Goal: Information Seeking & Learning: Learn about a topic

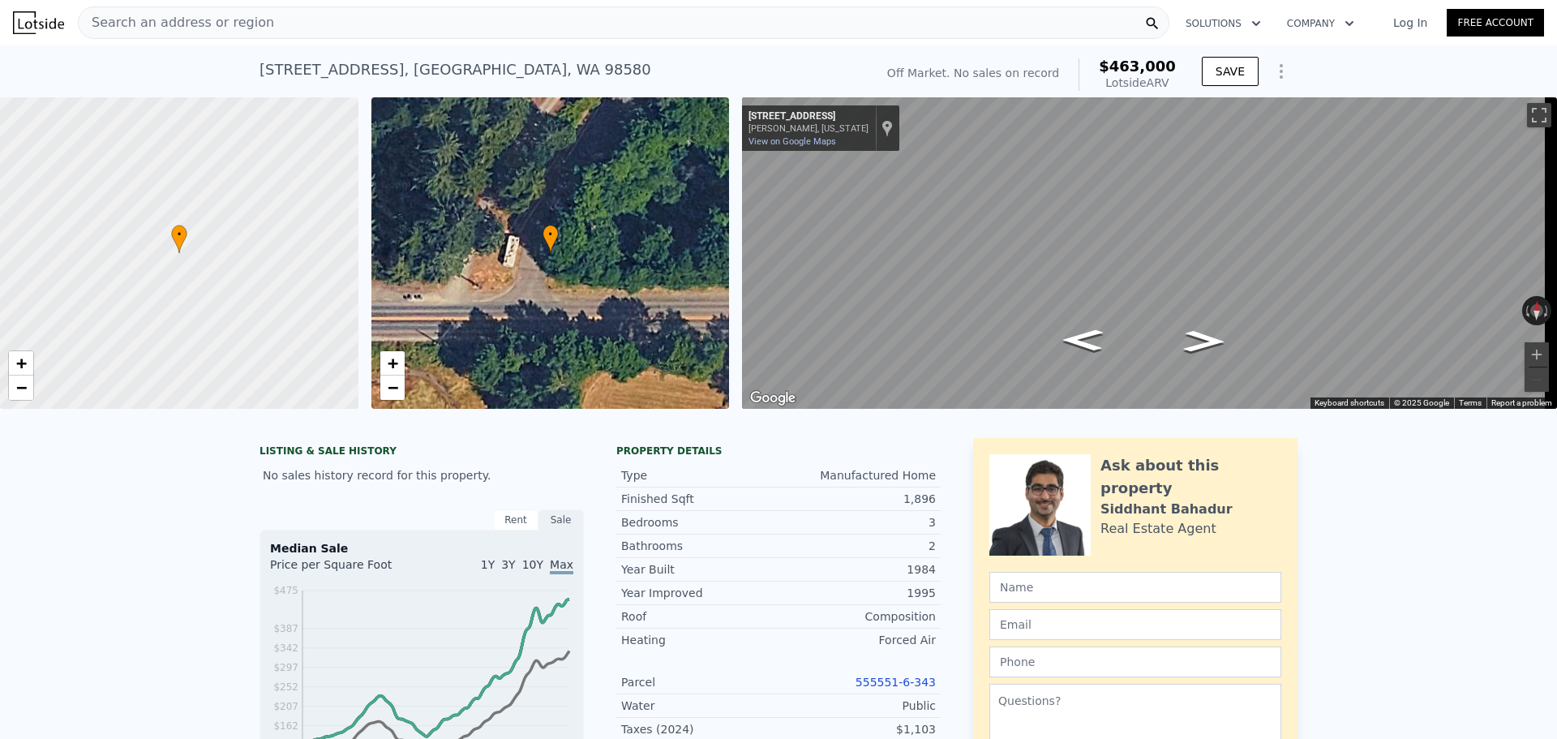
click at [268, 19] on div "Search an address or region" at bounding box center [624, 22] width 1092 height 32
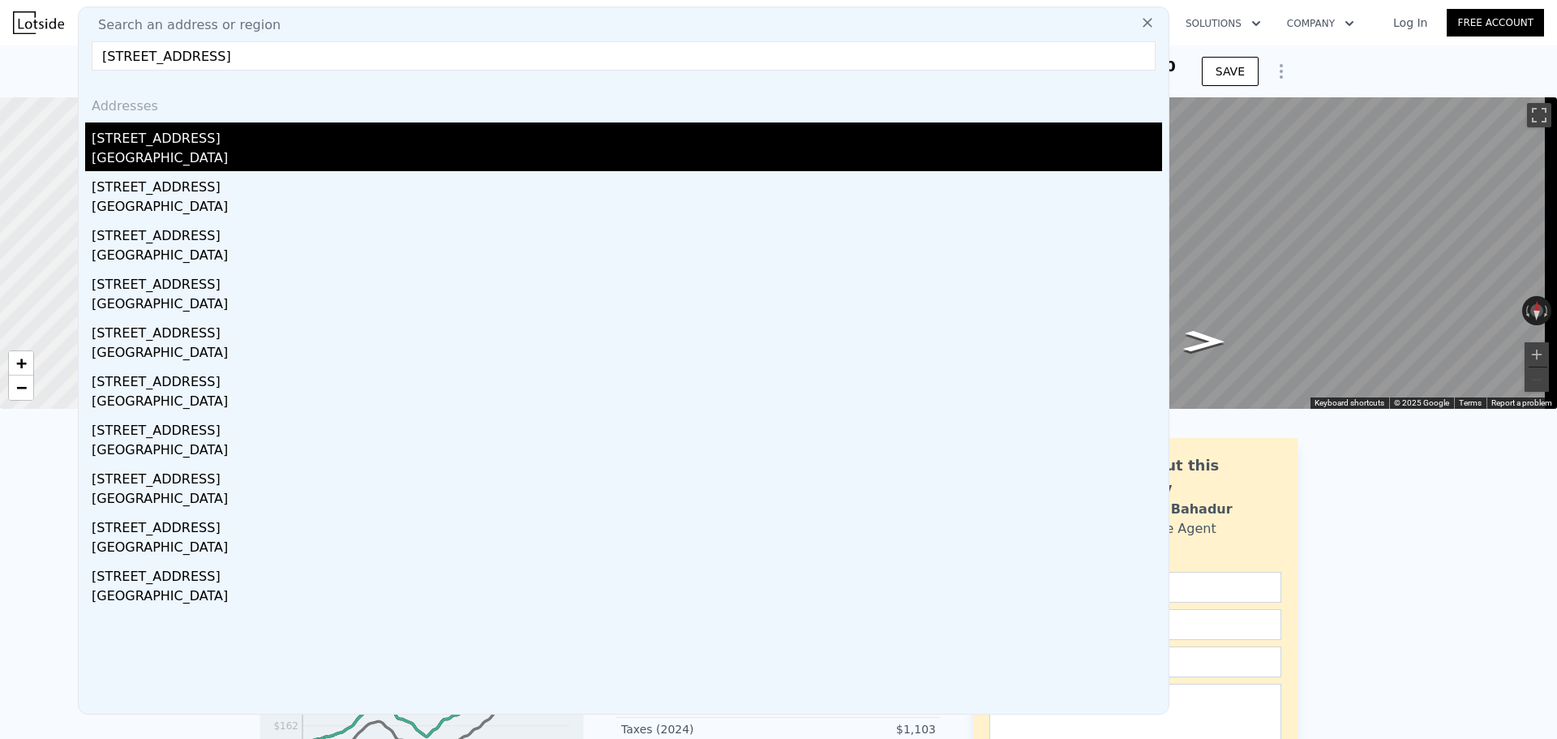
type input "[STREET_ADDRESS]"
click at [186, 152] on div "[GEOGRAPHIC_DATA]" at bounding box center [627, 159] width 1071 height 23
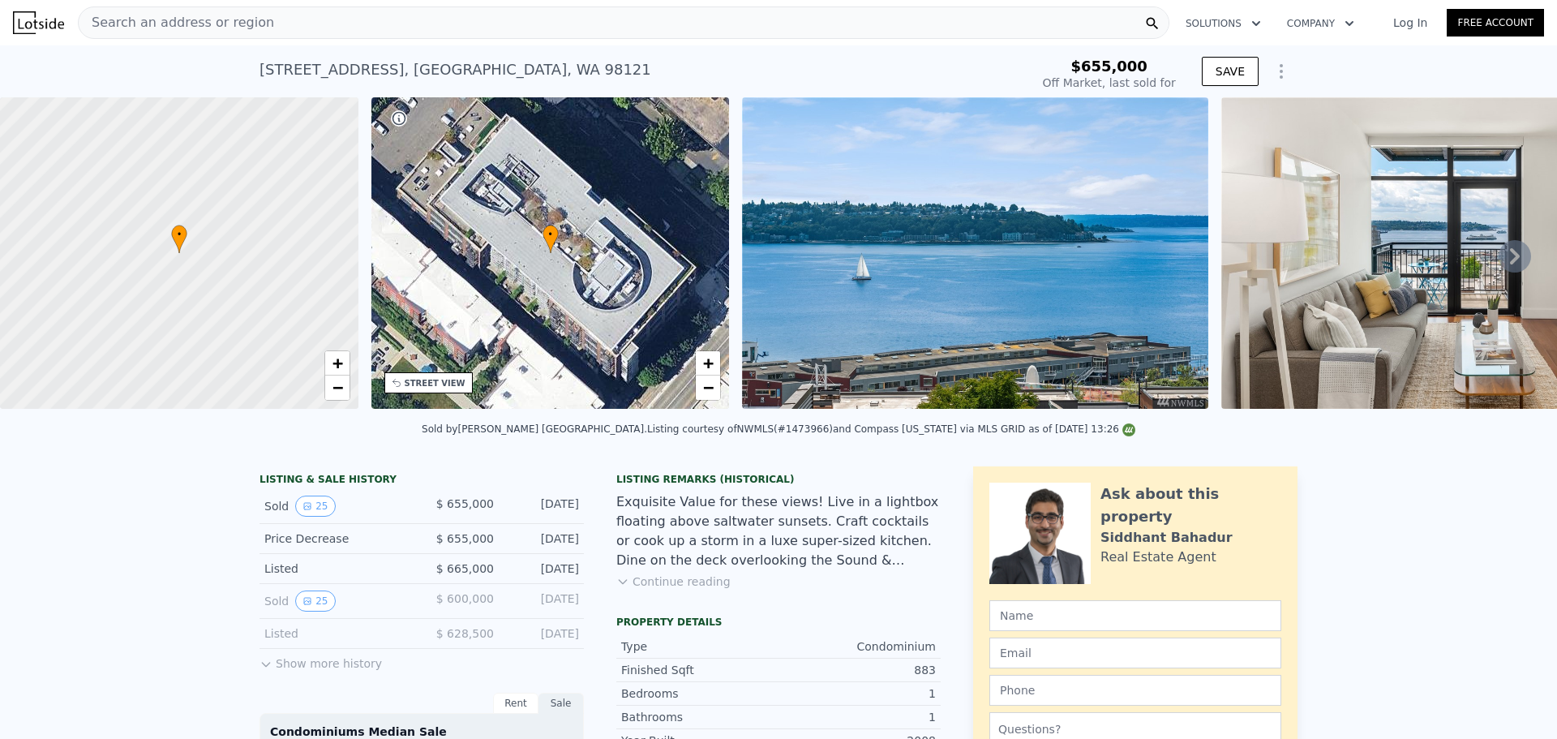
click at [1500, 262] on icon at bounding box center [1515, 256] width 32 height 32
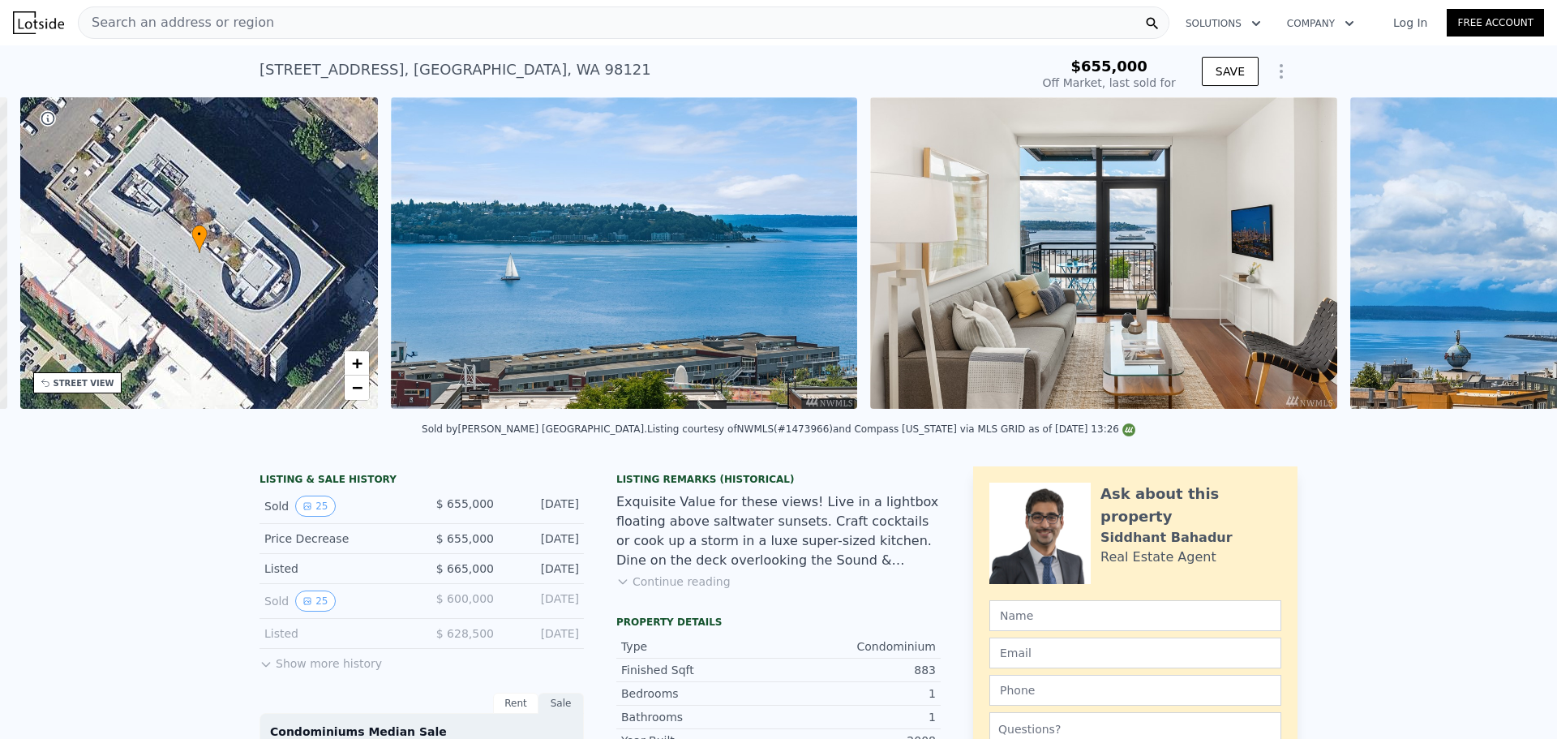
scroll to position [0, 378]
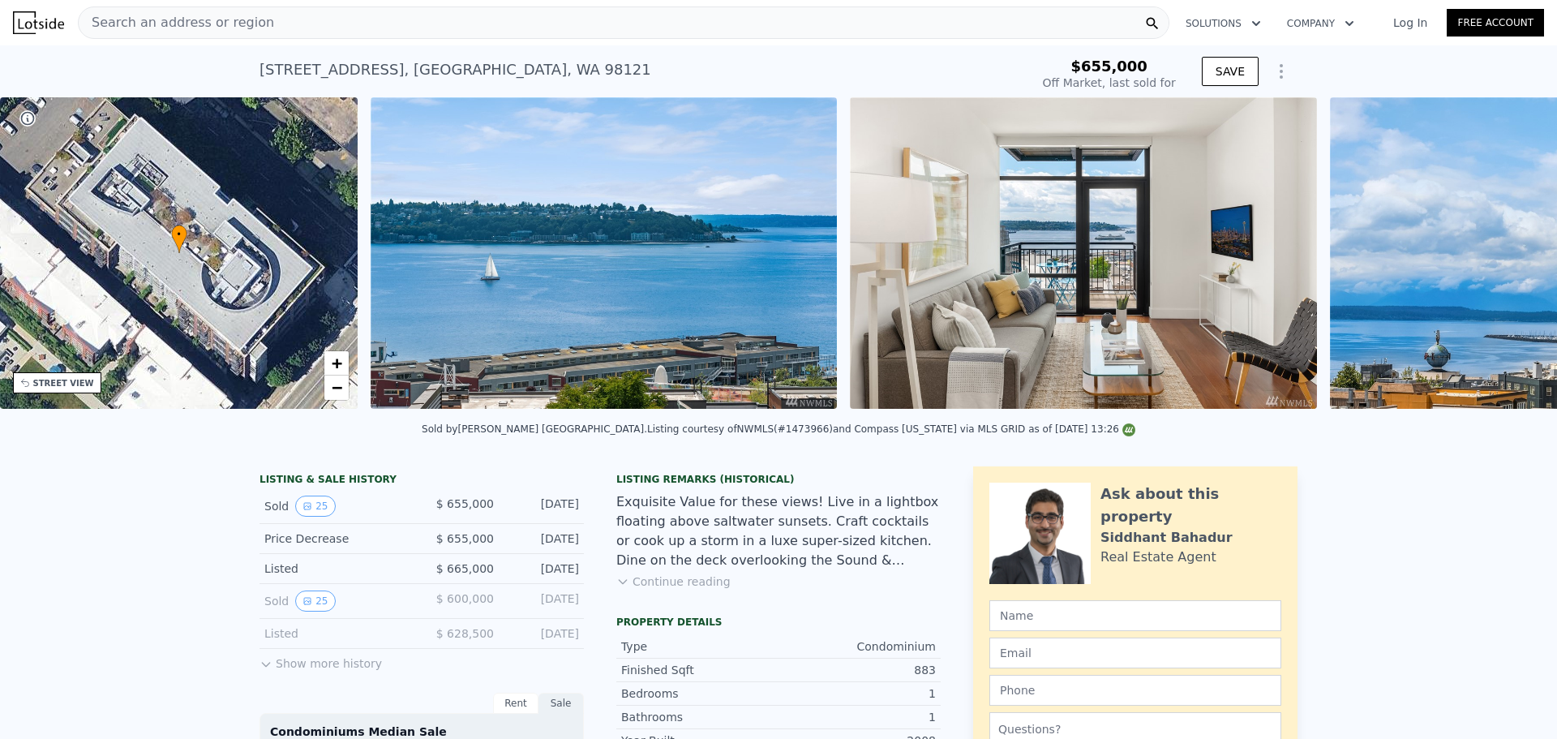
click at [1500, 262] on img at bounding box center [1563, 252] width 467 height 311
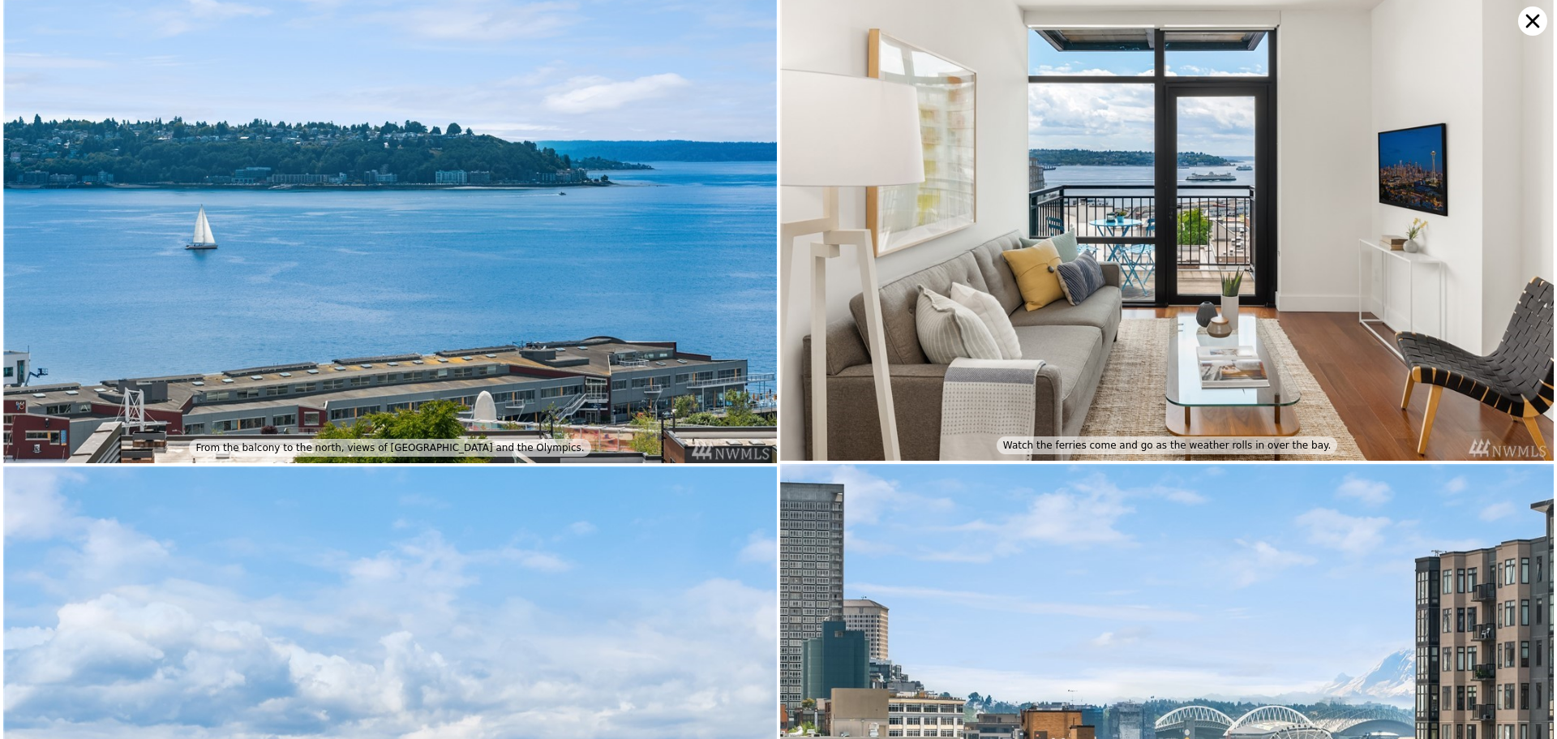
scroll to position [0, 0]
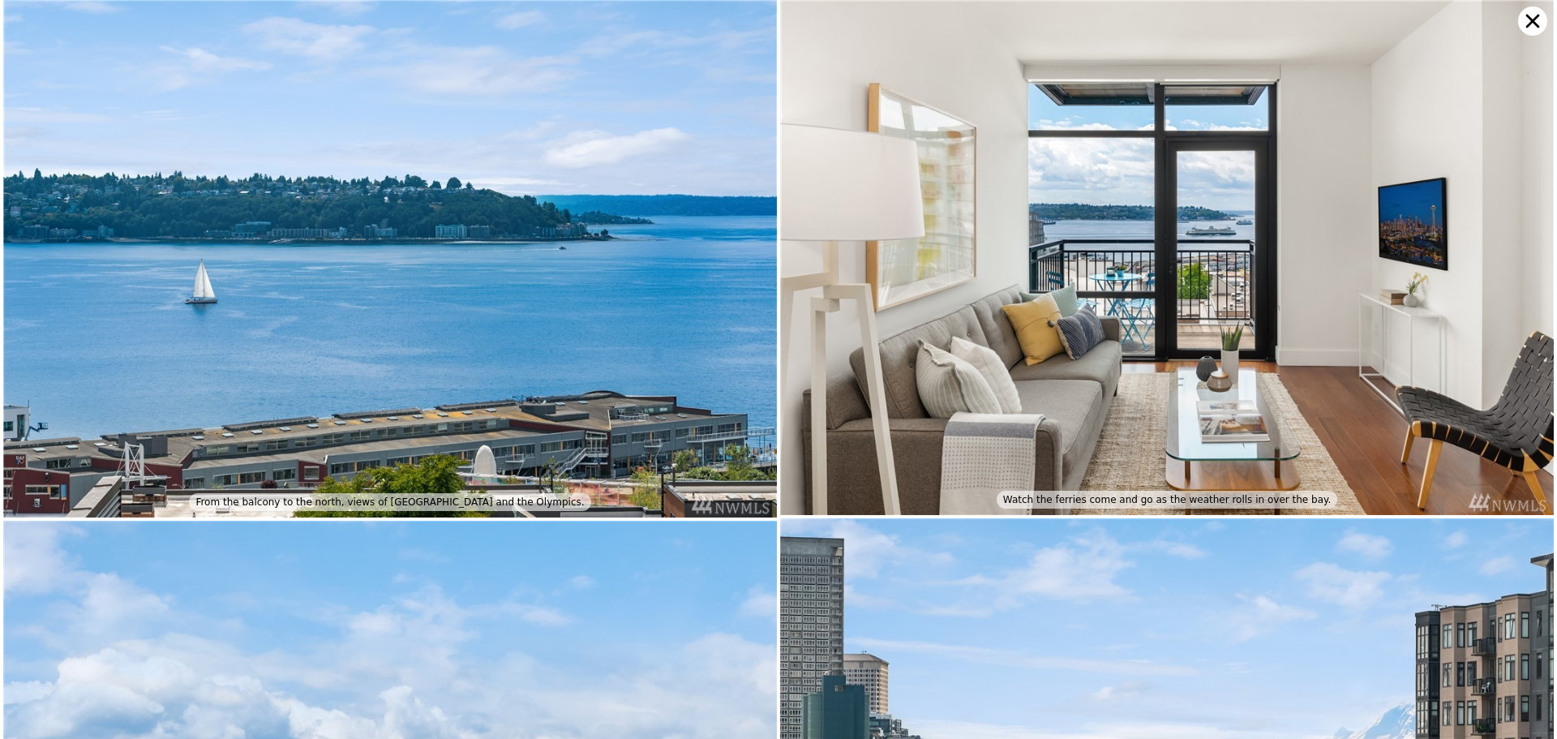
click at [1529, 27] on icon at bounding box center [1532, 20] width 29 height 29
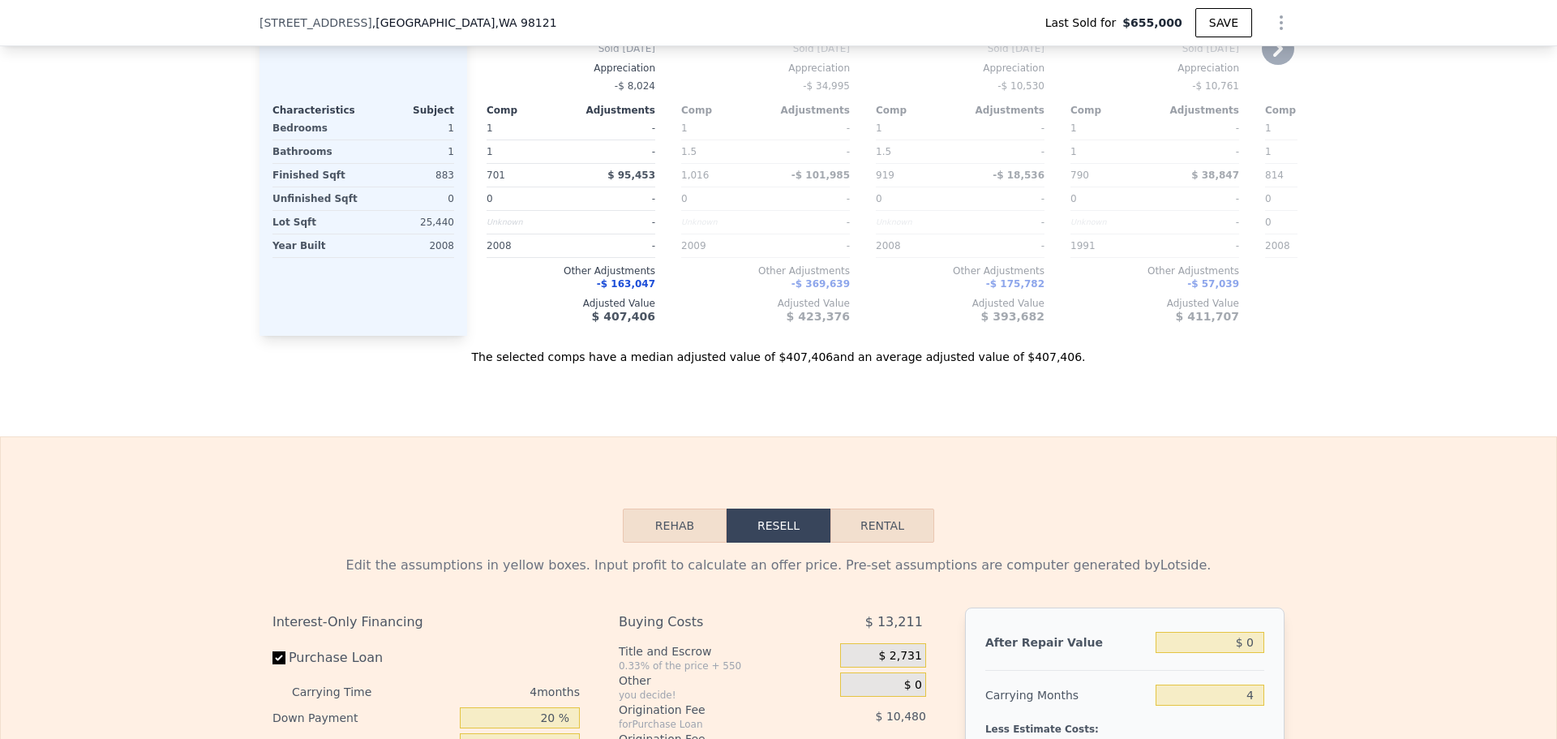
scroll to position [2157, 0]
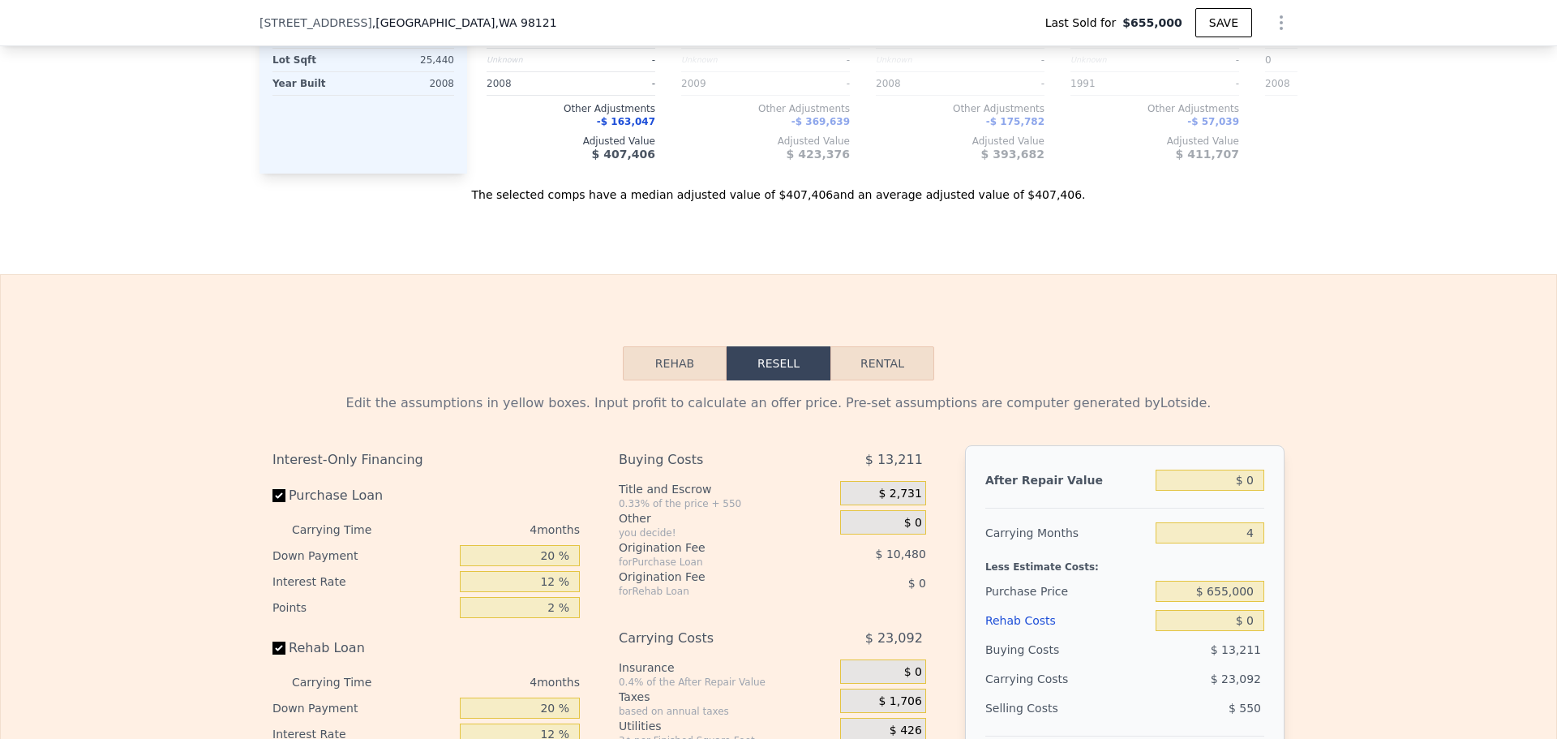
click at [659, 376] on button "Rehab" at bounding box center [675, 363] width 104 height 34
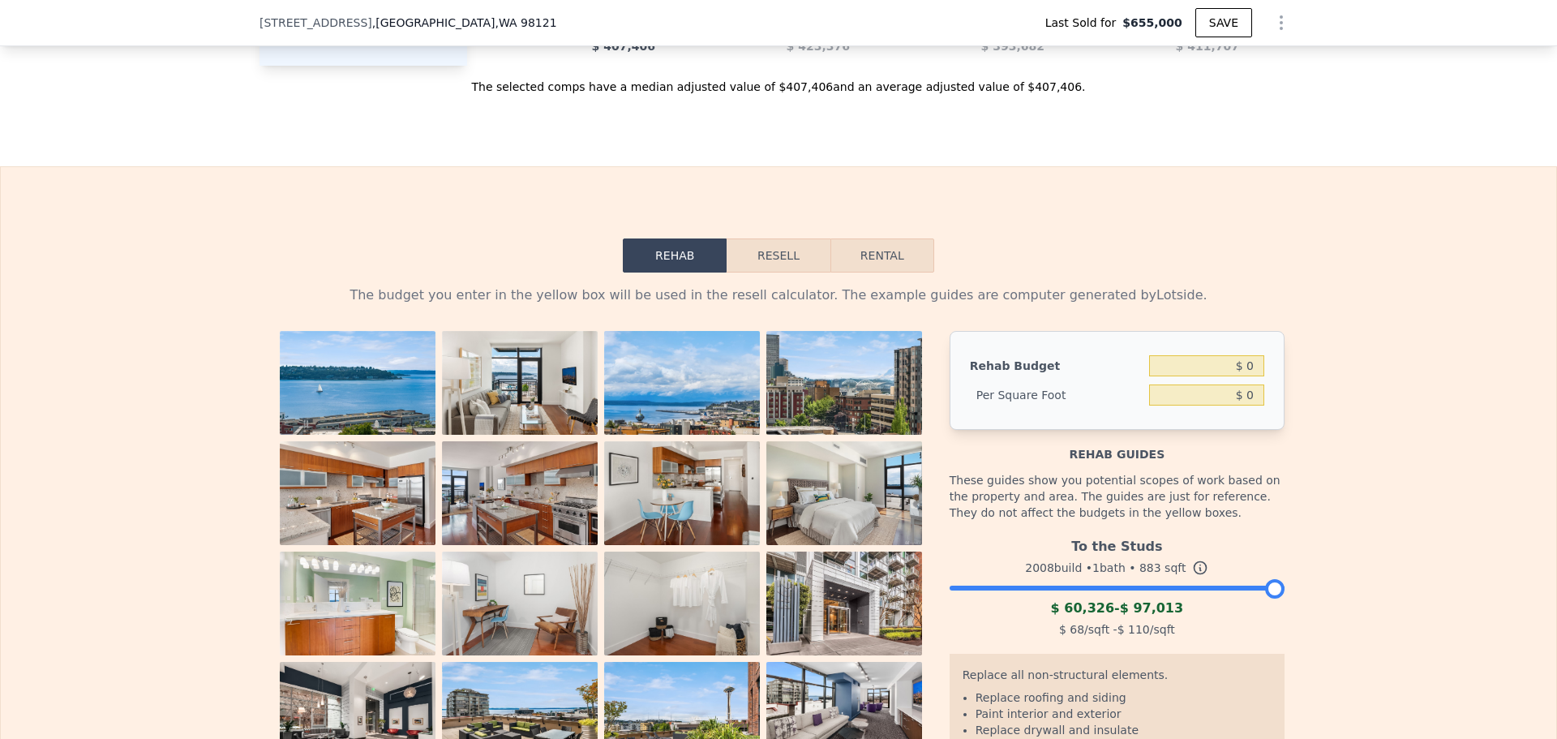
scroll to position [2373, 0]
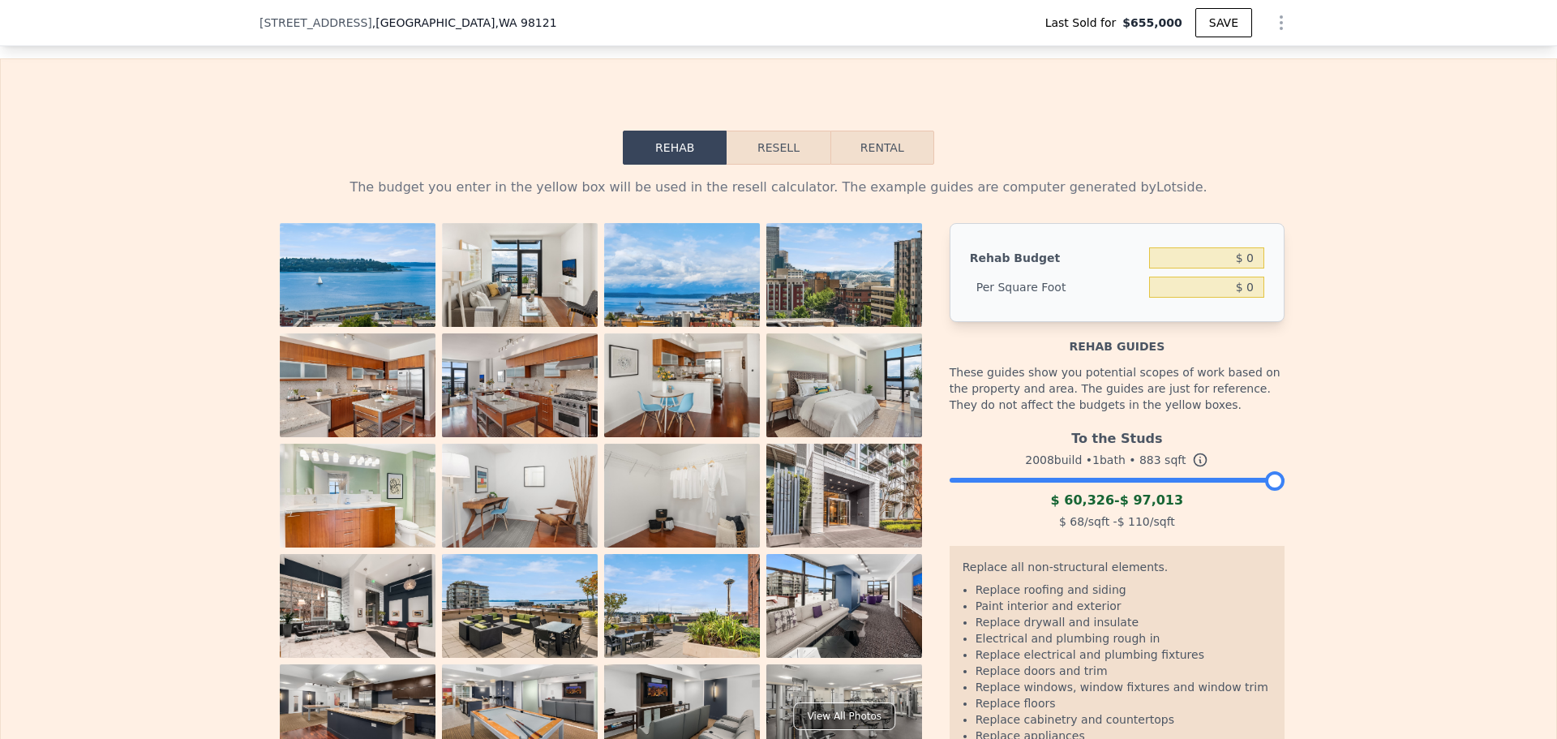
click at [151, 489] on div "The budget you enter in the yellow box will be used in the resell calculator. T…" at bounding box center [779, 488] width 1556 height 647
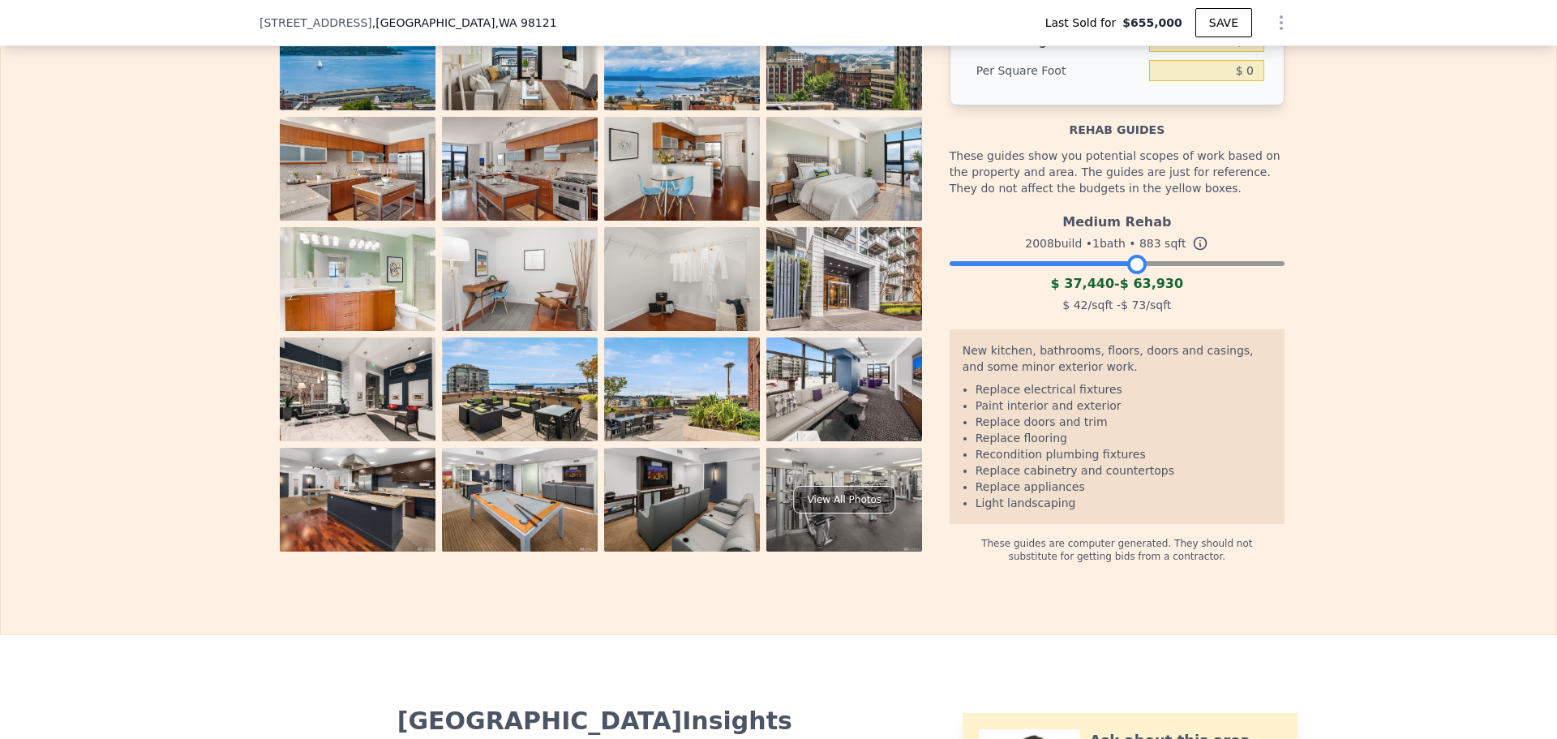
click at [1131, 264] on div at bounding box center [1117, 260] width 335 height 10
click at [1027, 264] on div at bounding box center [1117, 260] width 335 height 10
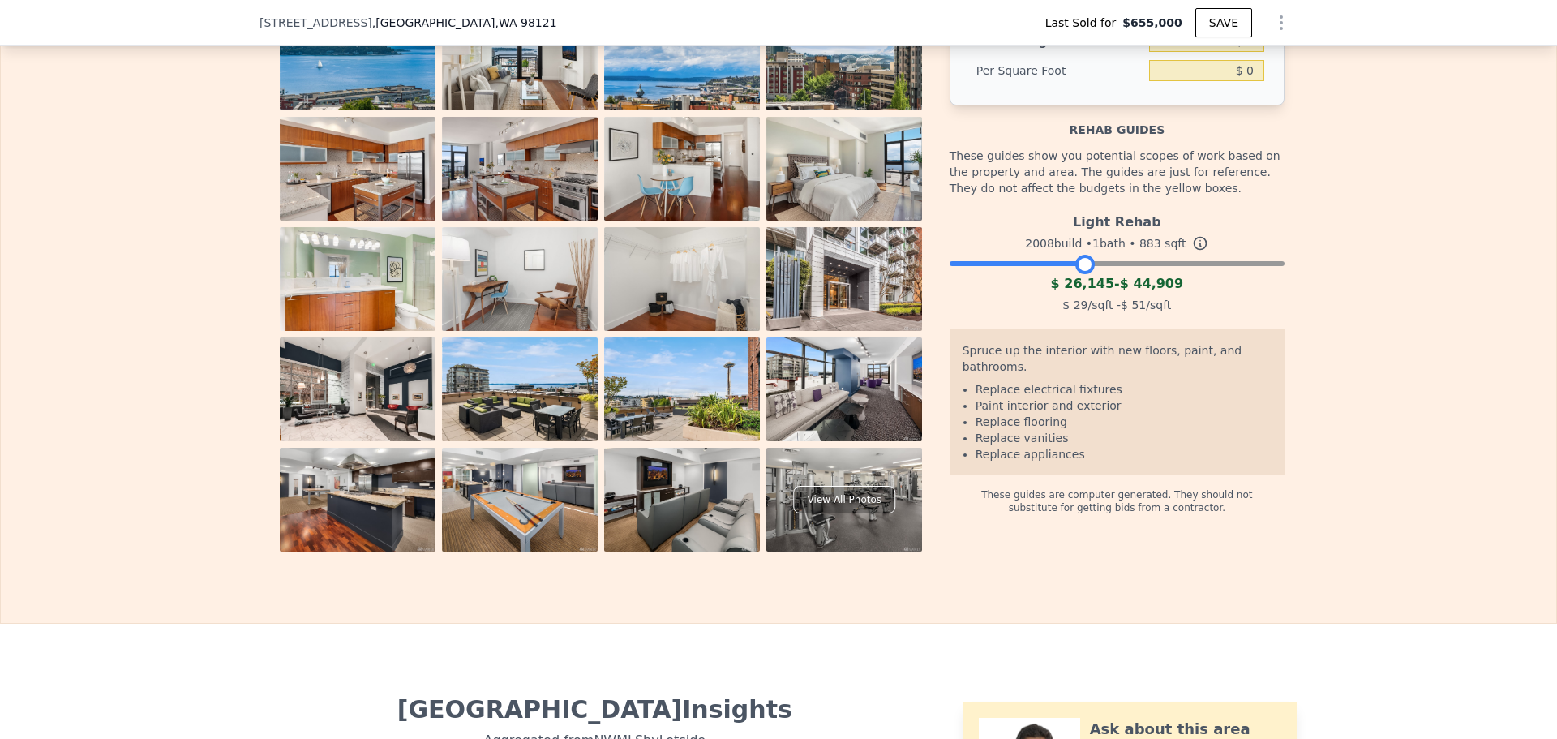
click at [1080, 264] on div at bounding box center [1117, 260] width 335 height 10
click at [221, 342] on div "The budget you enter in the yellow box will be used in the resell calculator. T…" at bounding box center [779, 249] width 1556 height 603
click at [1118, 264] on div at bounding box center [1117, 260] width 335 height 10
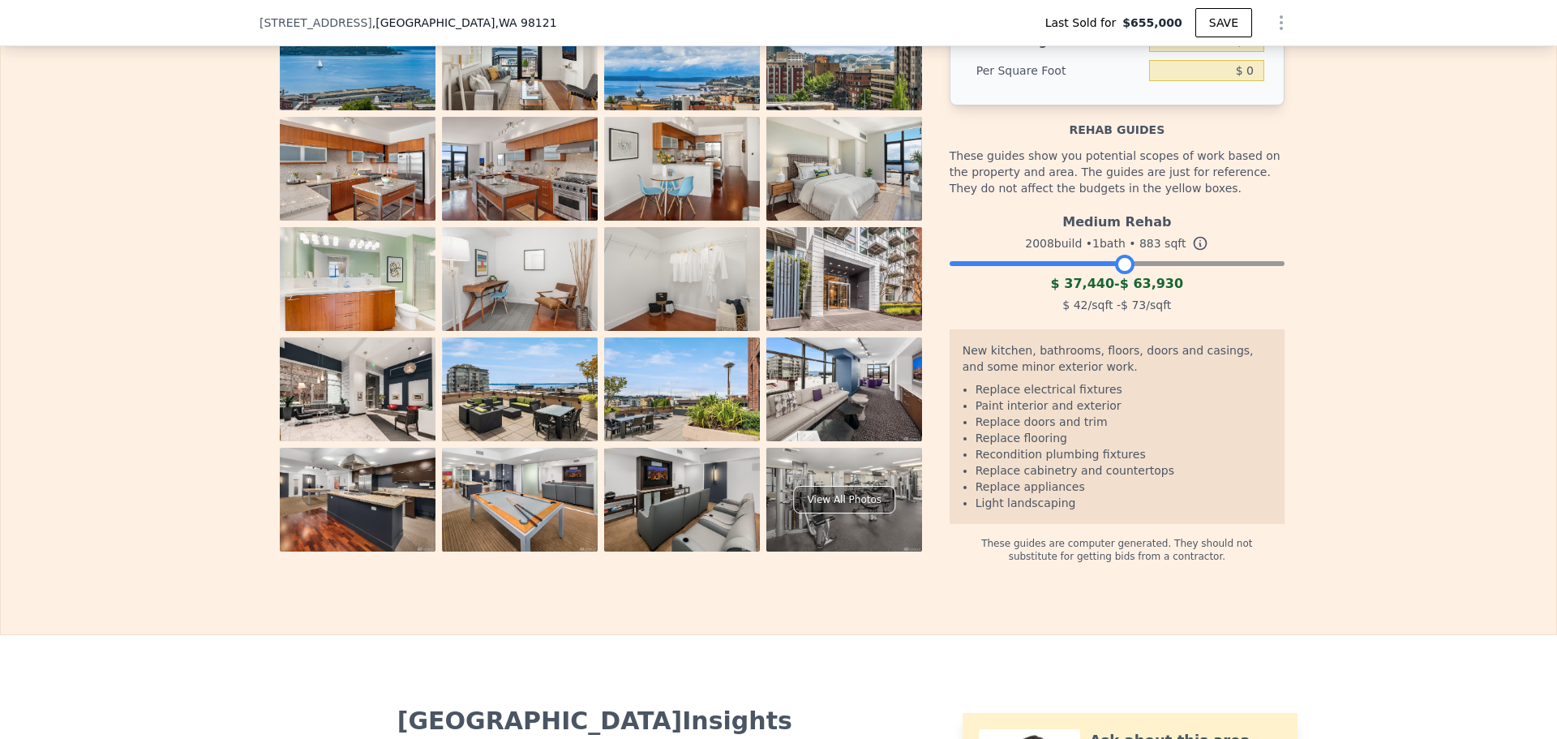
click at [1200, 264] on div at bounding box center [1117, 260] width 335 height 10
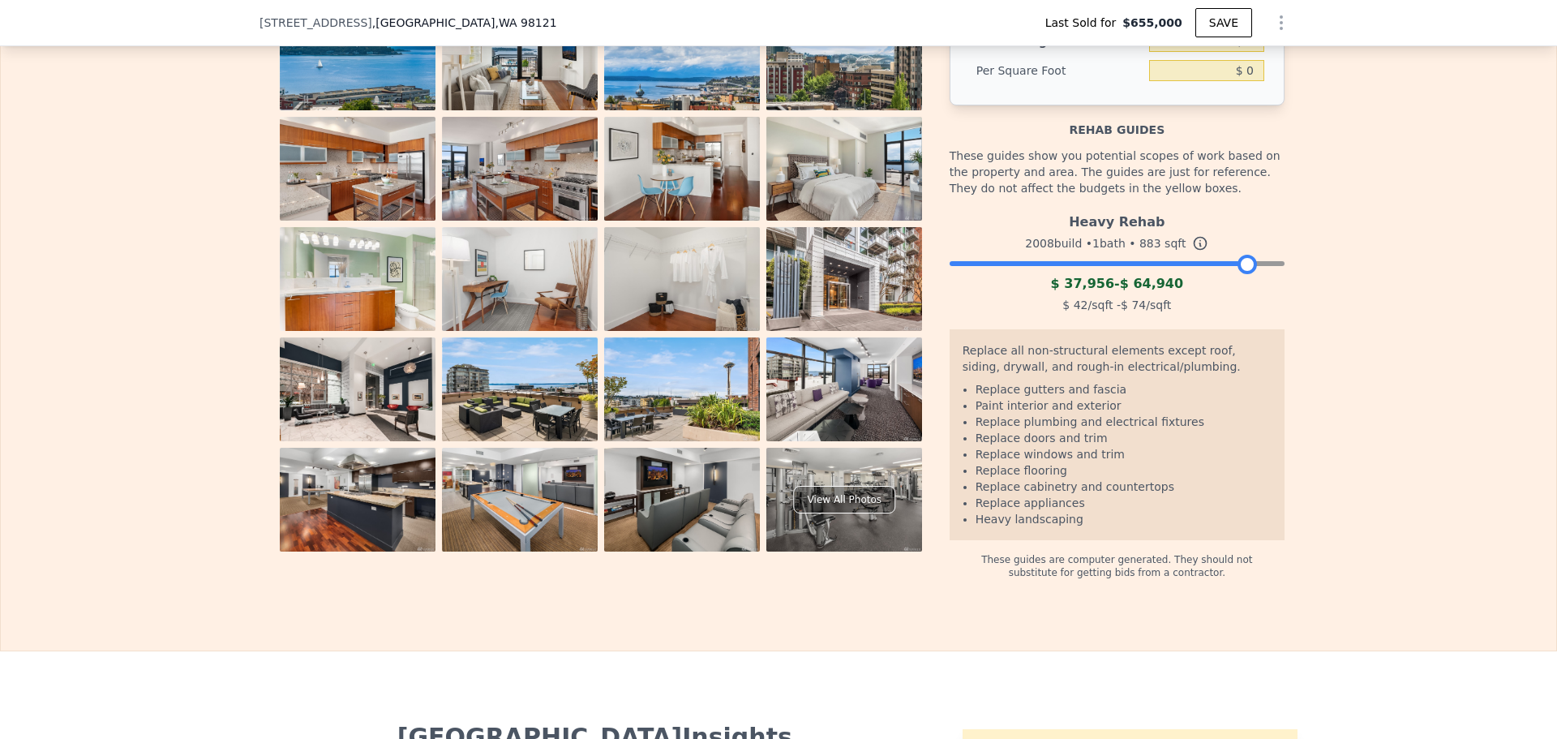
click at [1240, 264] on div at bounding box center [1117, 260] width 335 height 10
click at [1268, 264] on div at bounding box center [1117, 260] width 335 height 10
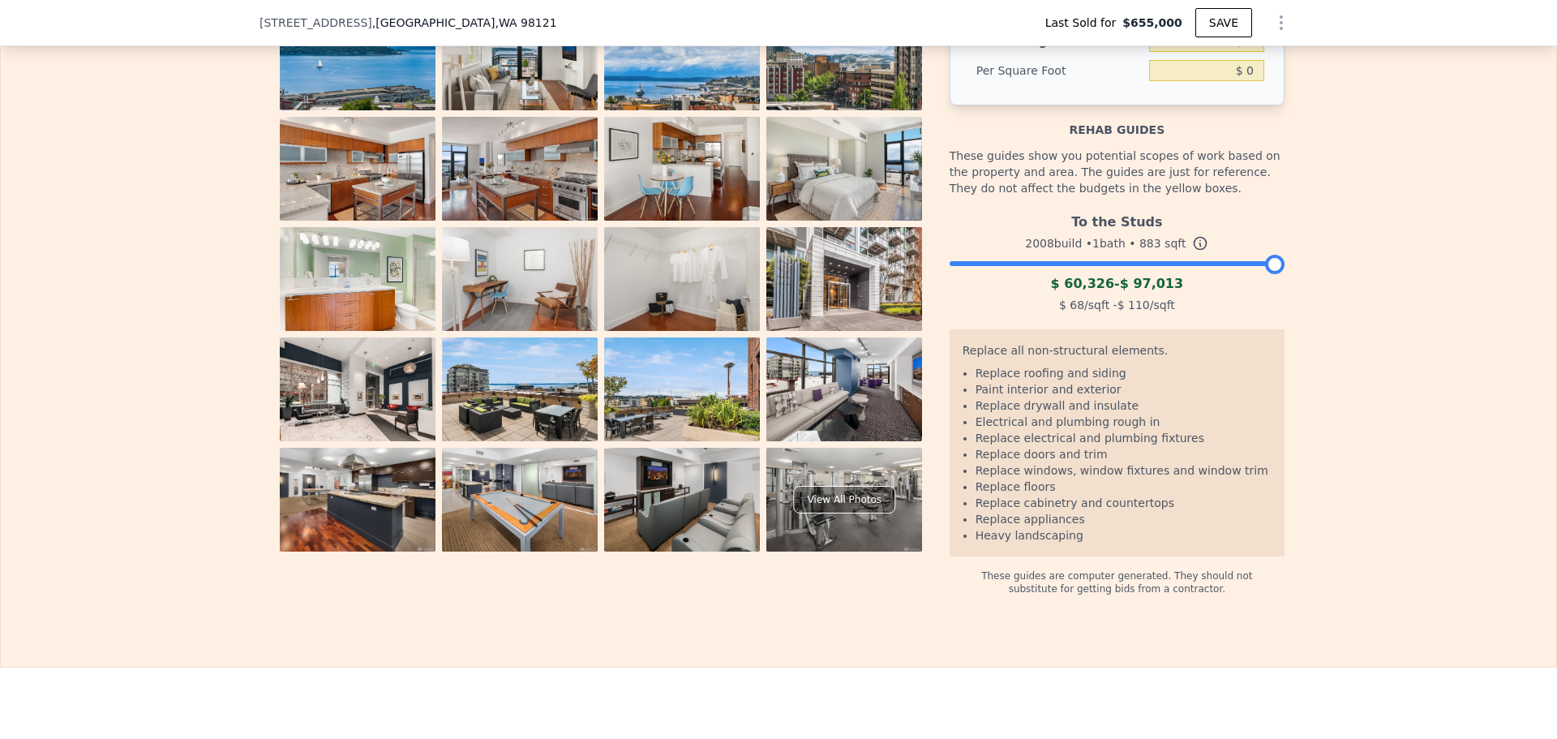
click at [395, 642] on div "Rehab Resell Rental The budget you enter in the yellow box will be used in the …" at bounding box center [778, 255] width 1557 height 826
click at [1187, 264] on div at bounding box center [1117, 260] width 335 height 10
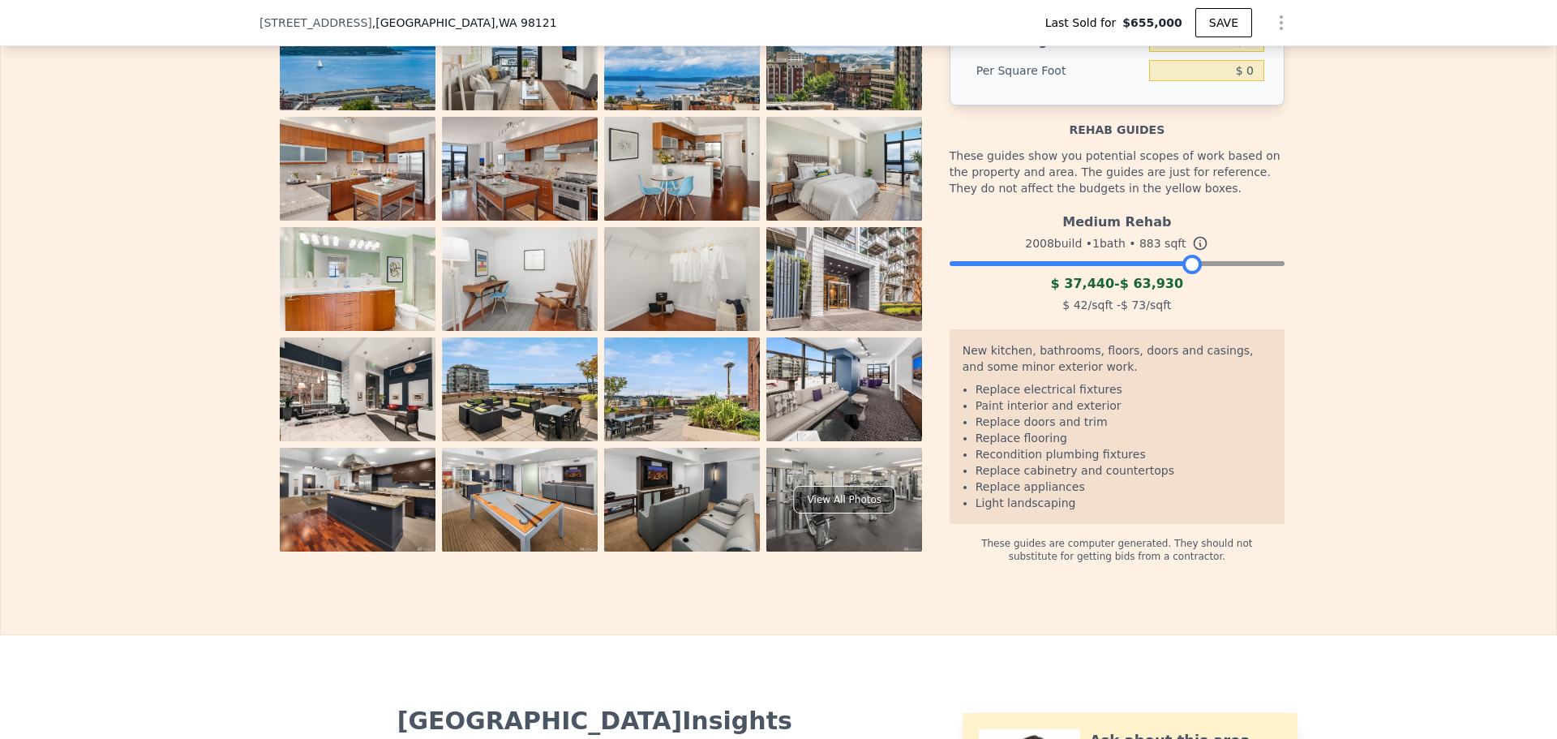
click at [1225, 264] on div at bounding box center [1117, 260] width 335 height 10
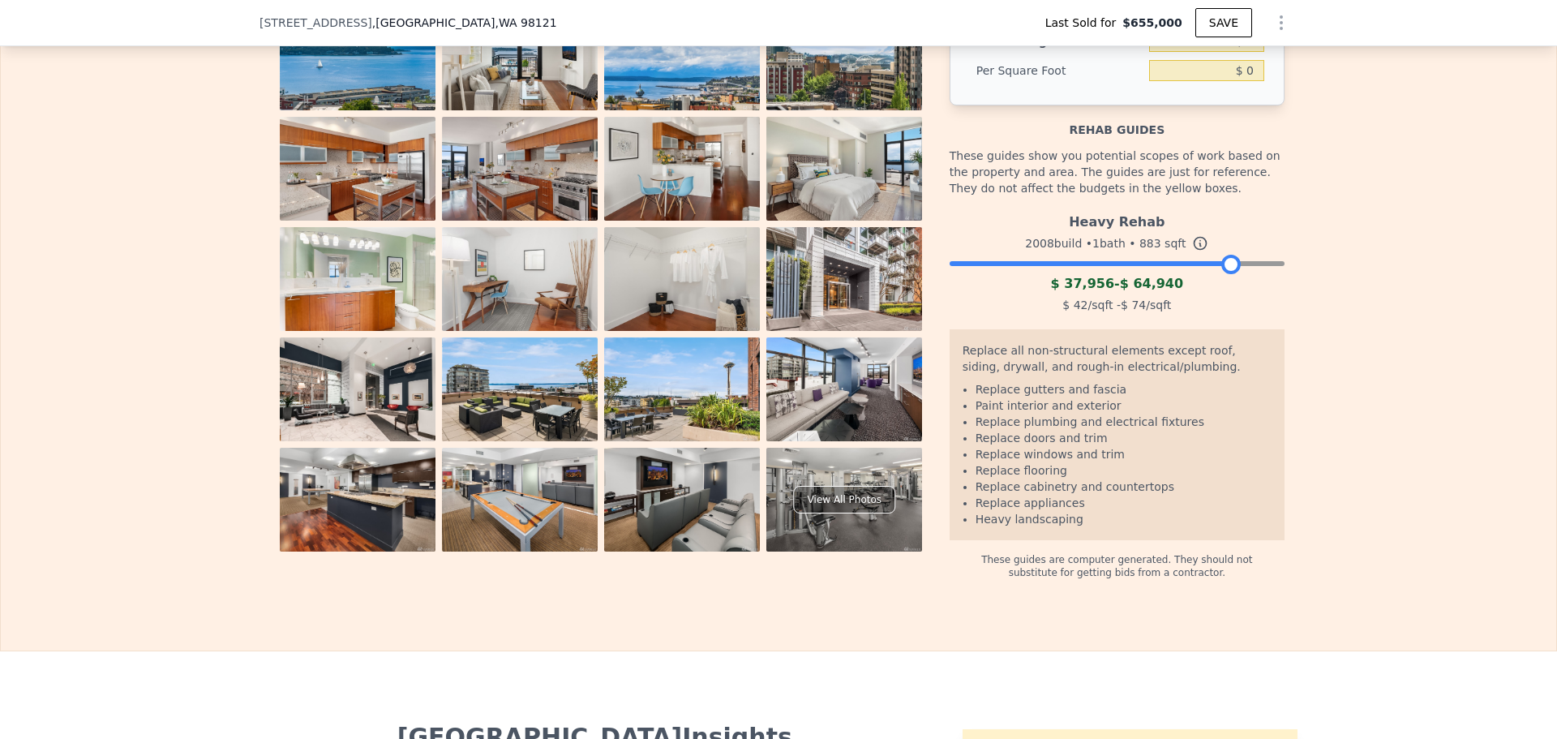
click at [206, 177] on div "The budget you enter in the yellow box will be used in the resell calculator. T…" at bounding box center [779, 263] width 1556 height 631
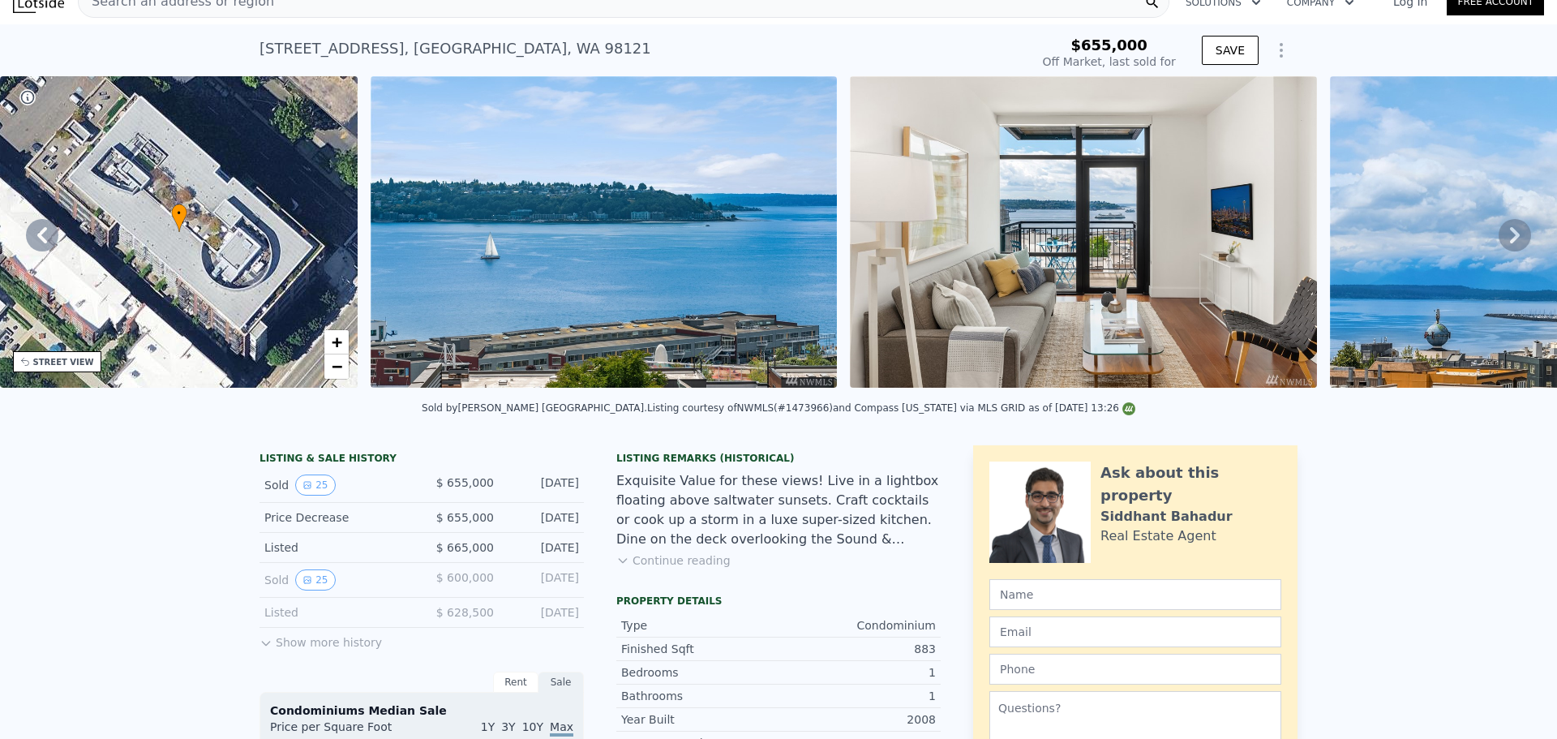
scroll to position [0, 0]
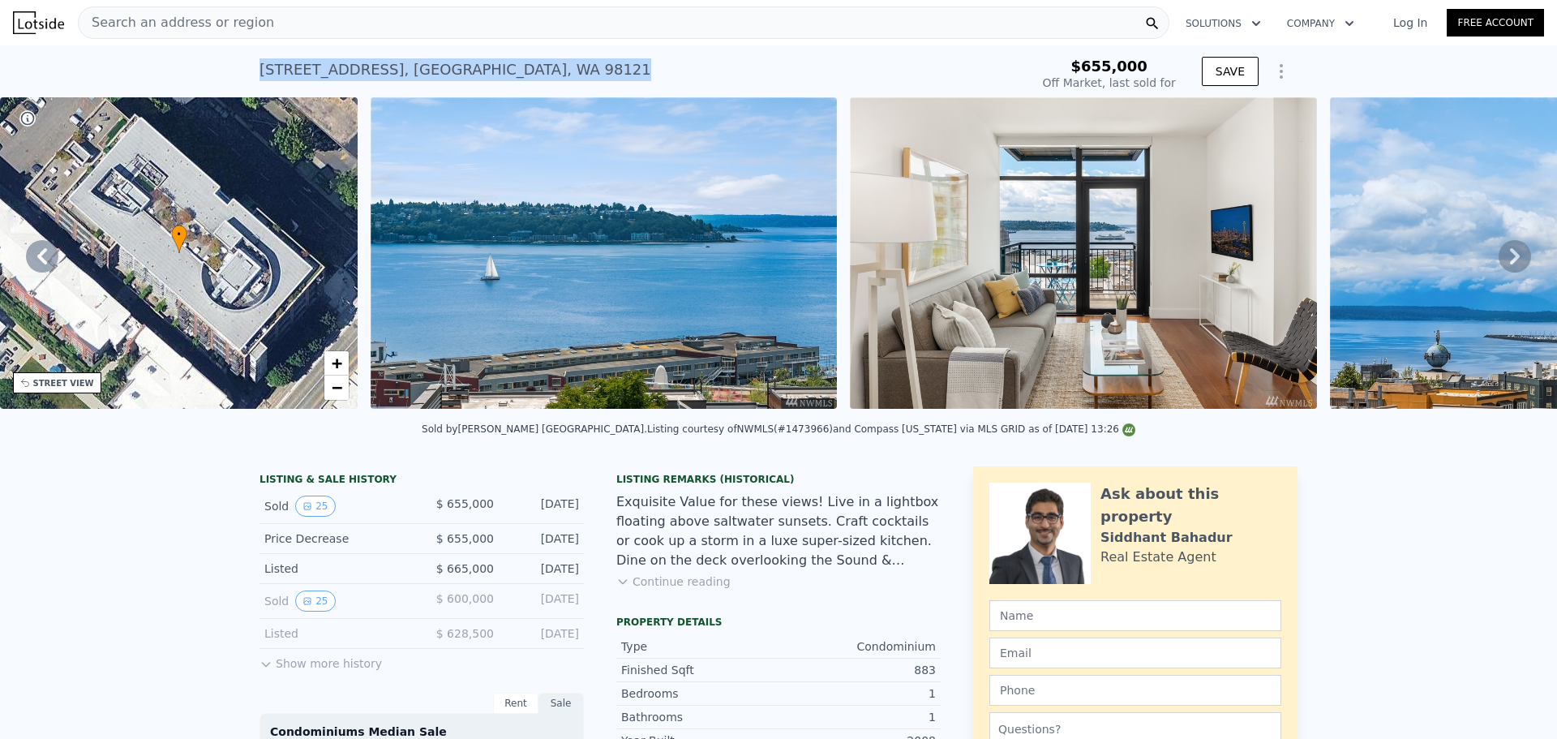
drag, startPoint x: 254, startPoint y: 73, endPoint x: 537, endPoint y: 77, distance: 283.1
click at [537, 77] on div "[STREET_ADDRESS] Sold [DATE] for $655k" at bounding box center [642, 74] width 764 height 45
copy div "[STREET_ADDRESS]"
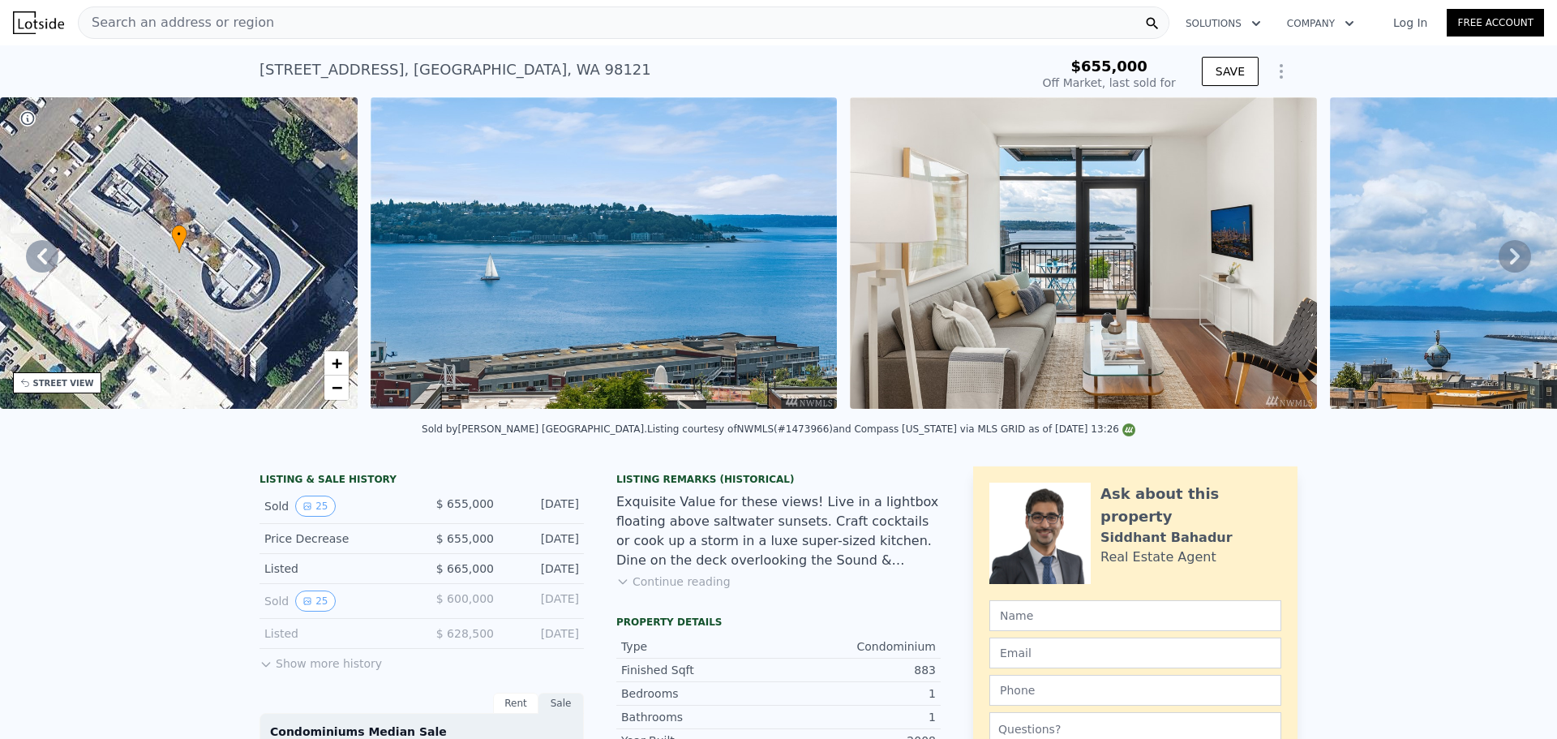
click at [235, 19] on span "Search an address or region" at bounding box center [176, 22] width 195 height 19
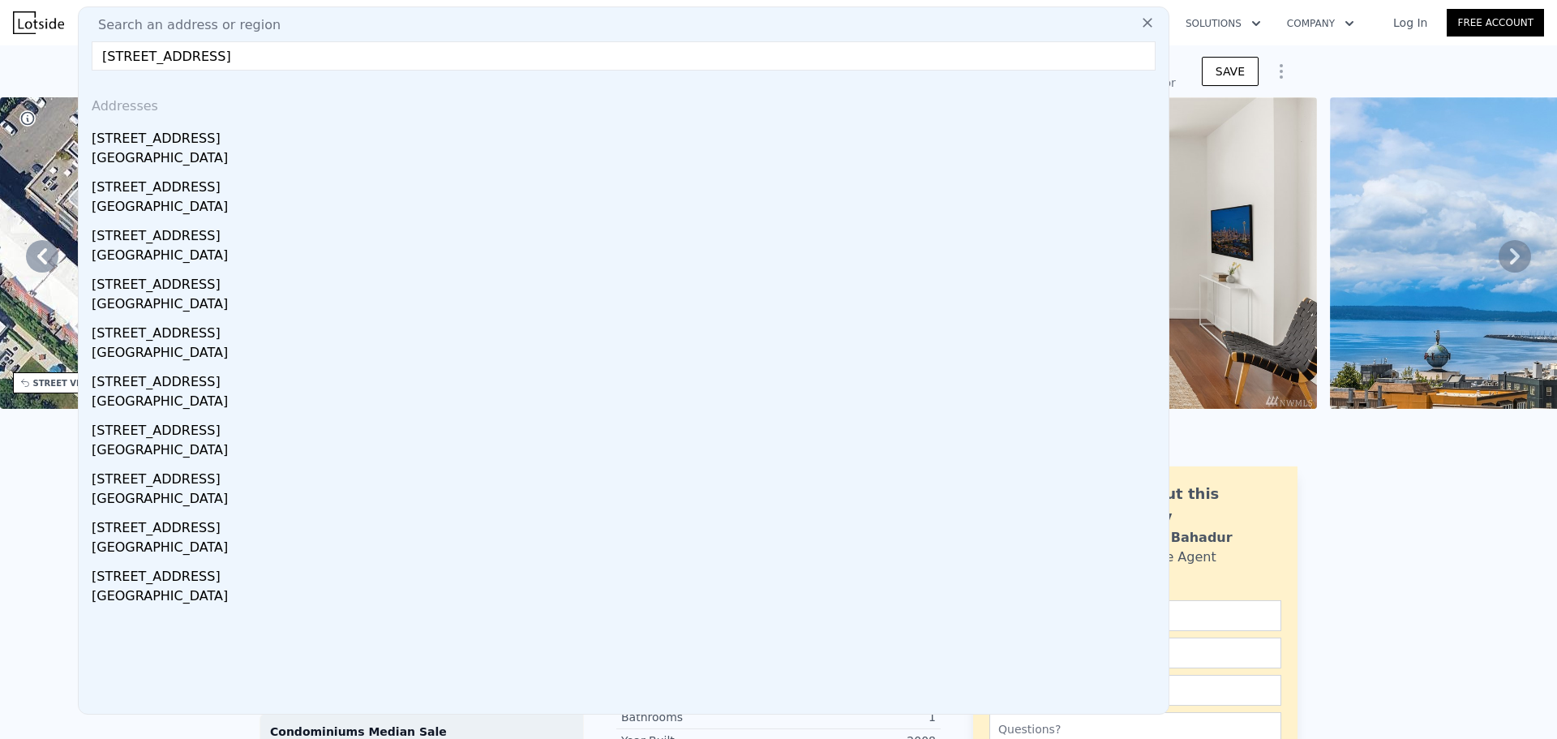
drag, startPoint x: 229, startPoint y: 58, endPoint x: 211, endPoint y: 59, distance: 17.9
click at [211, 59] on input "[STREET_ADDRESS]" at bounding box center [624, 55] width 1064 height 29
click at [216, 54] on input "[STREET_ADDRESS]" at bounding box center [624, 55] width 1064 height 29
type input "[STREET_ADDRESS]"
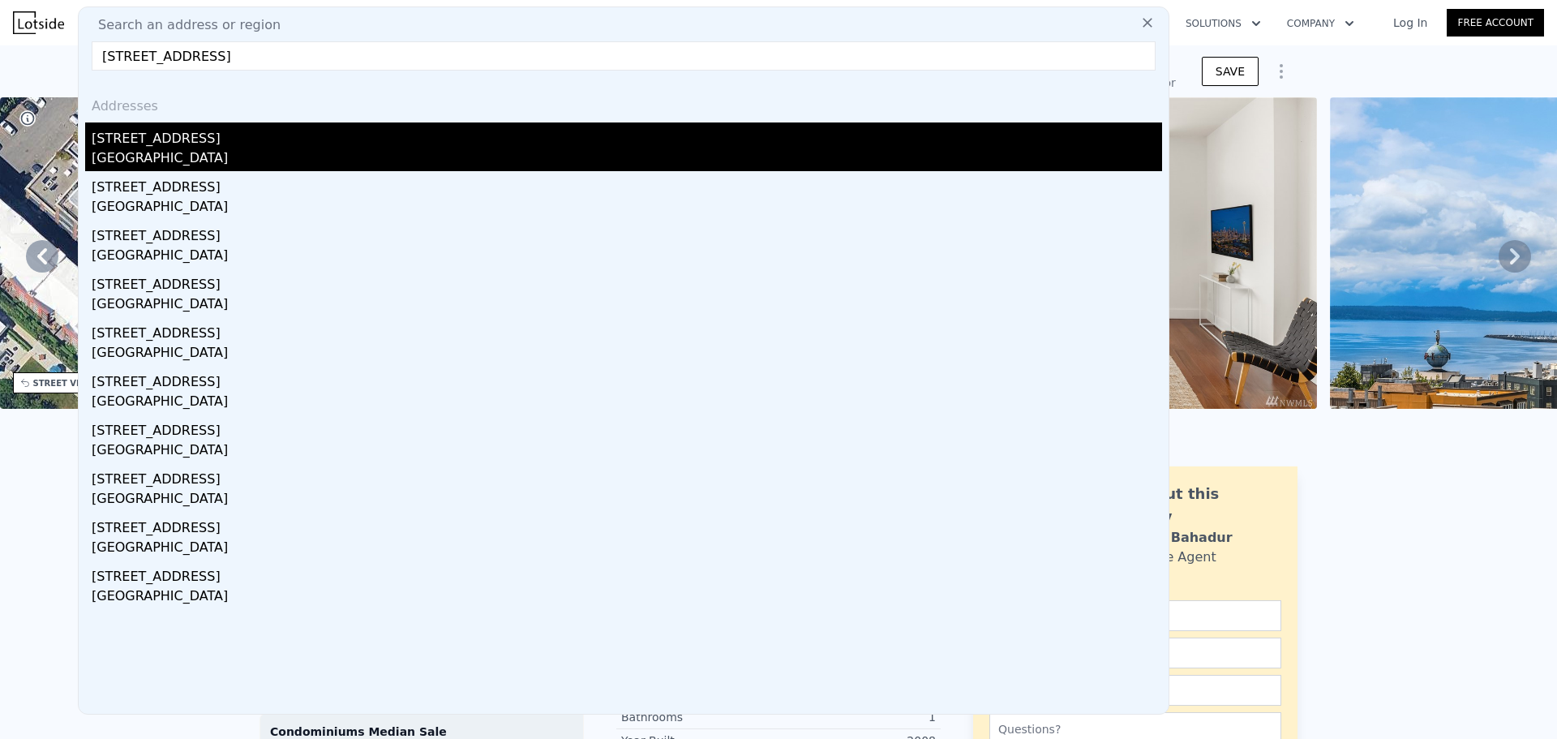
click at [285, 139] on div "[STREET_ADDRESS]" at bounding box center [627, 135] width 1071 height 26
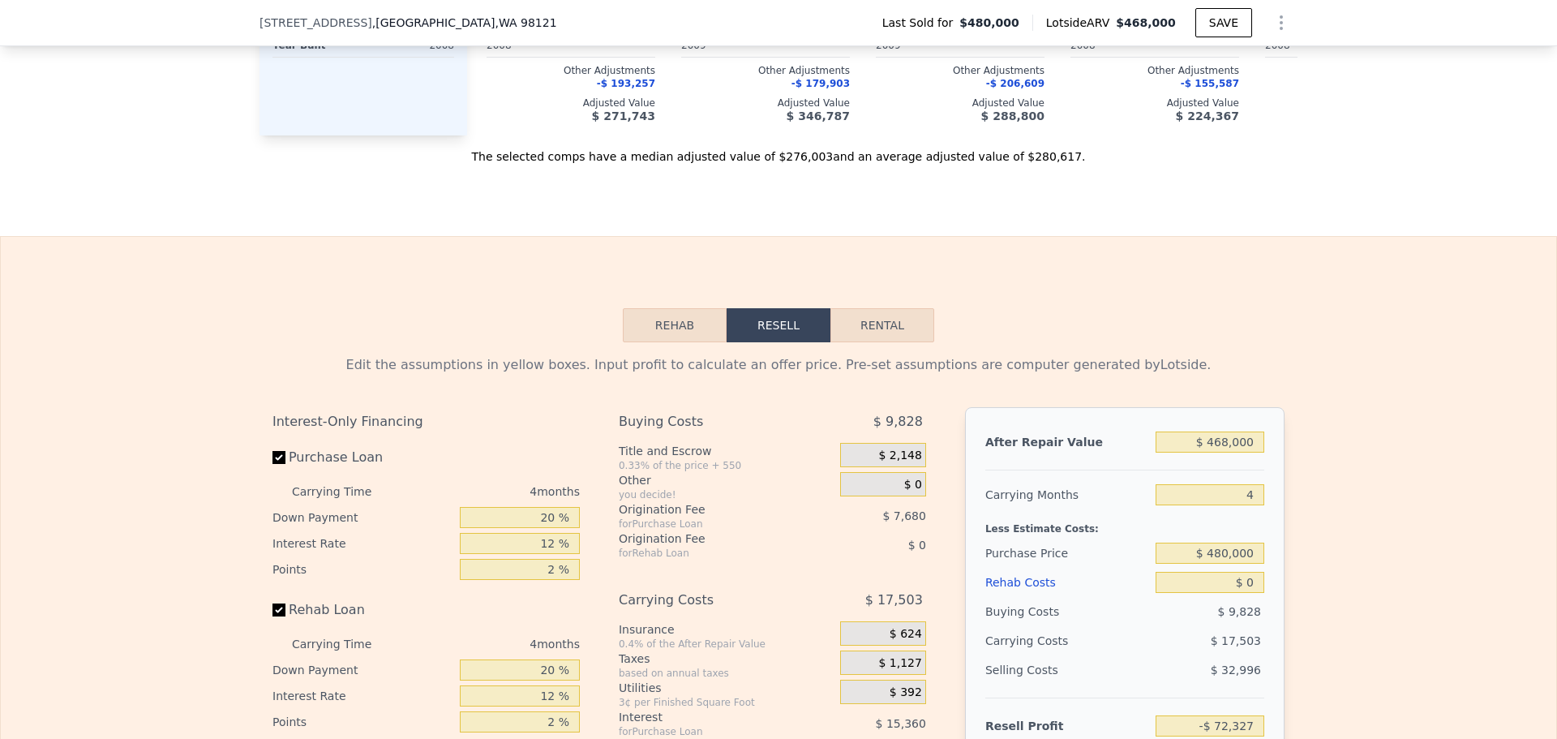
scroll to position [2049, 0]
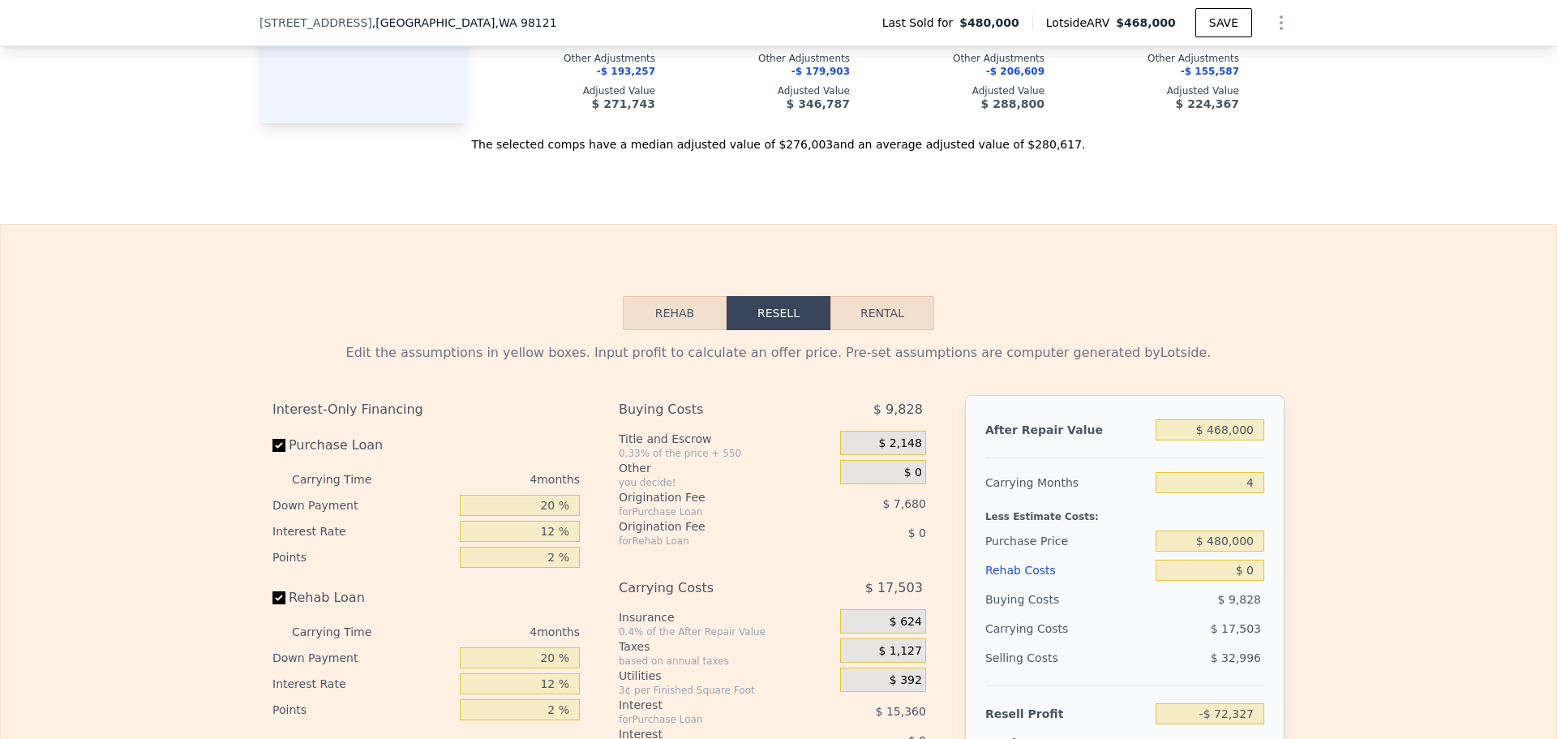
click at [689, 330] on button "Rehab" at bounding box center [675, 313] width 104 height 34
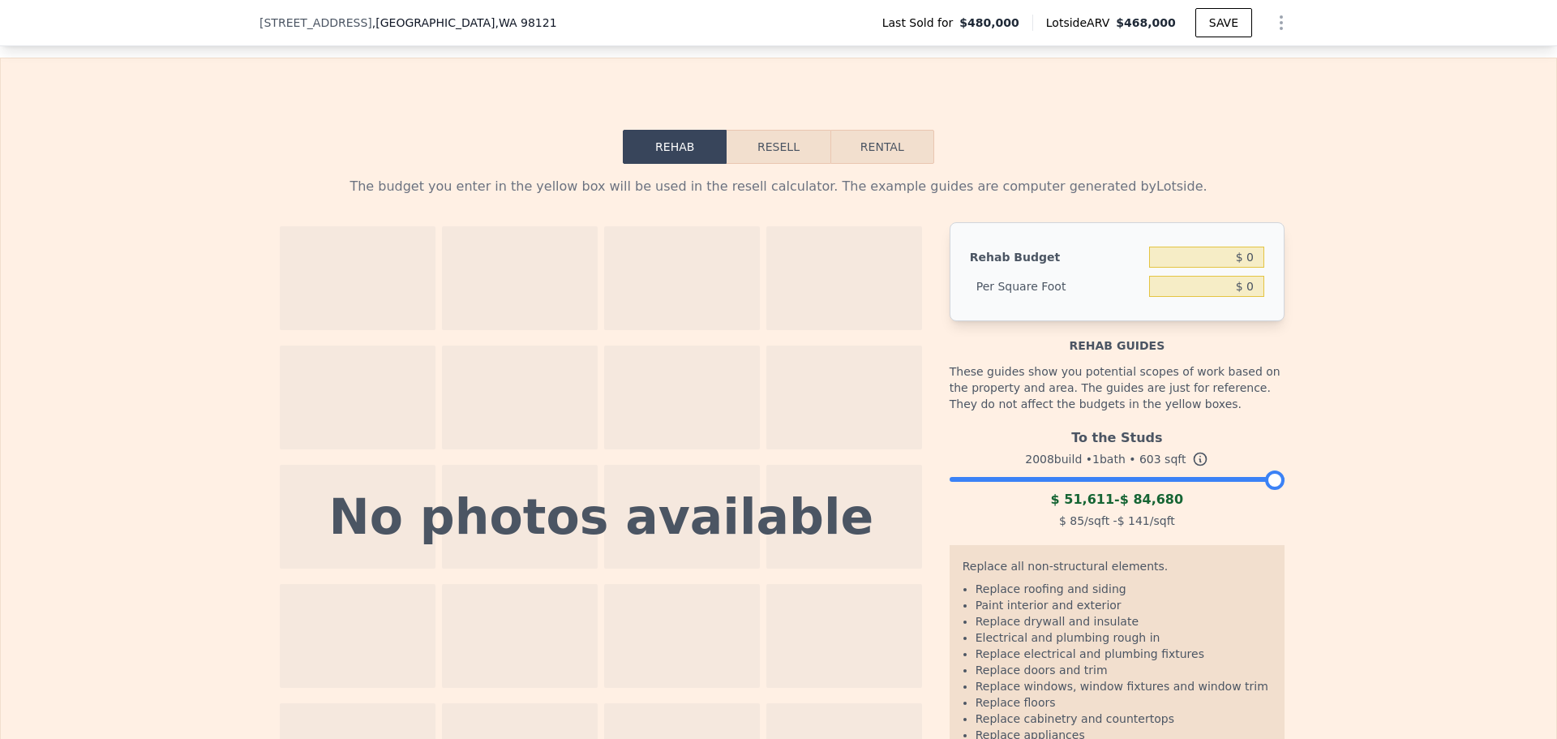
scroll to position [2373, 0]
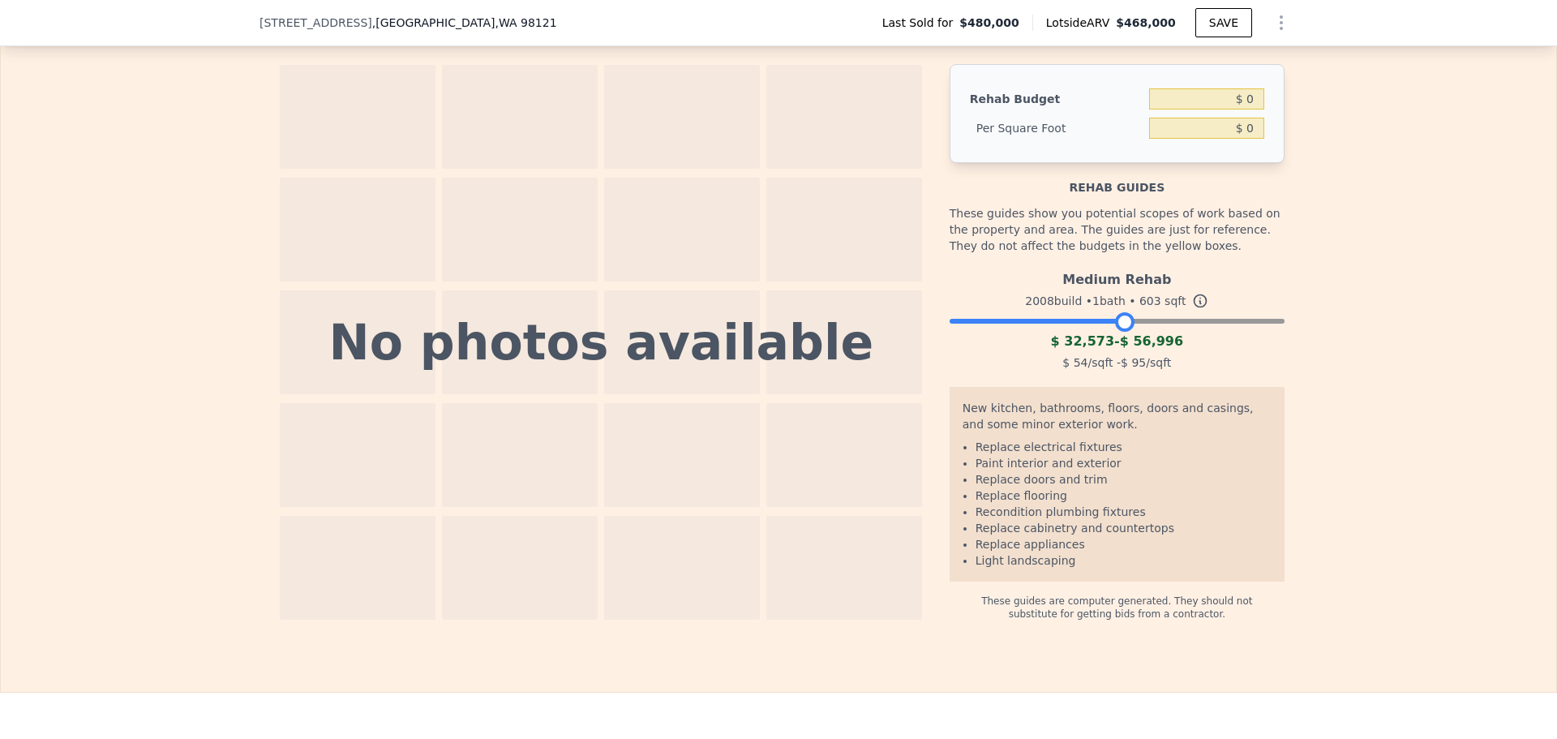
click at [1117, 322] on div at bounding box center [1117, 317] width 335 height 10
click at [1202, 322] on div at bounding box center [1117, 317] width 335 height 10
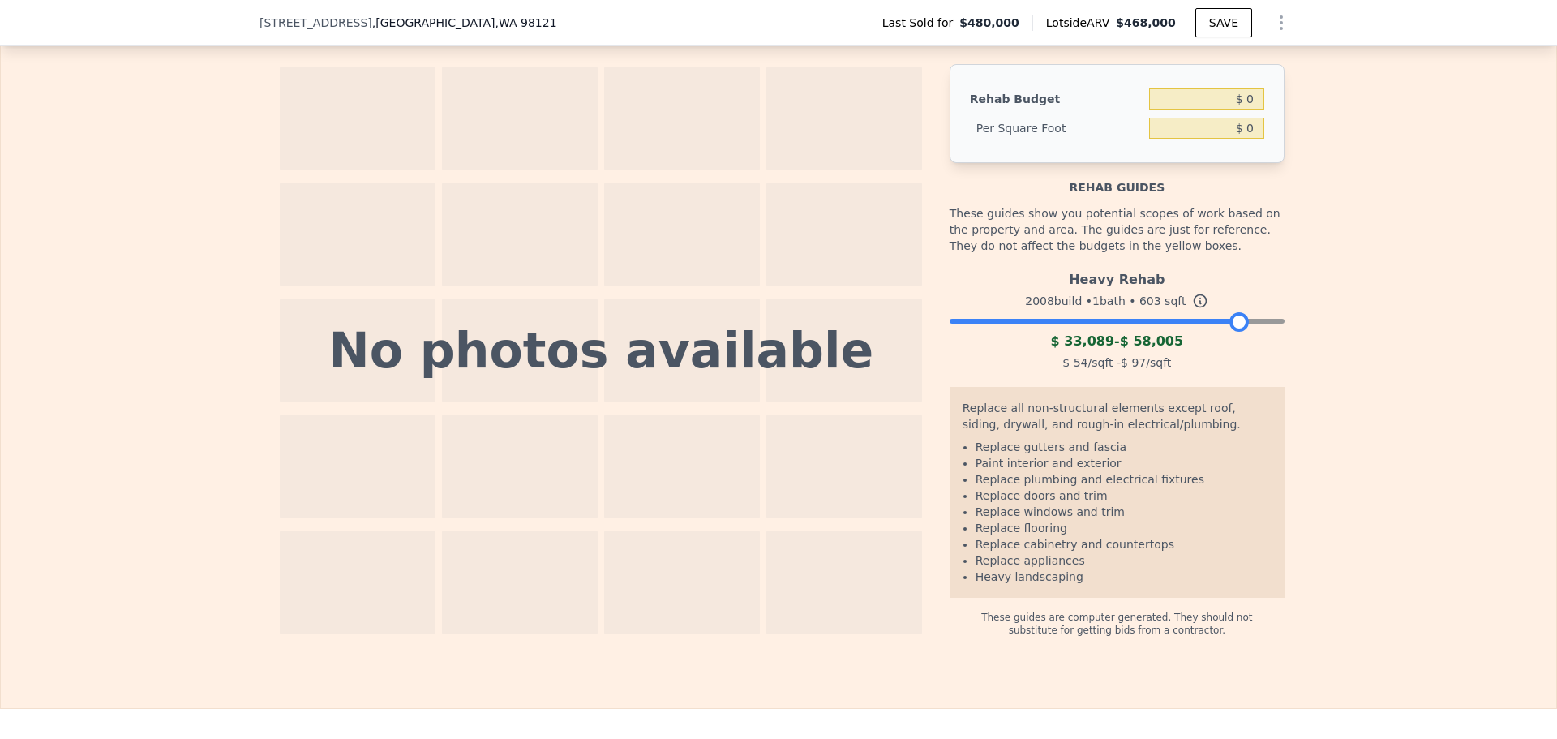
click at [1232, 322] on div at bounding box center [1117, 317] width 335 height 10
click at [1254, 322] on div at bounding box center [1117, 317] width 335 height 10
